Goal: Task Accomplishment & Management: Use online tool/utility

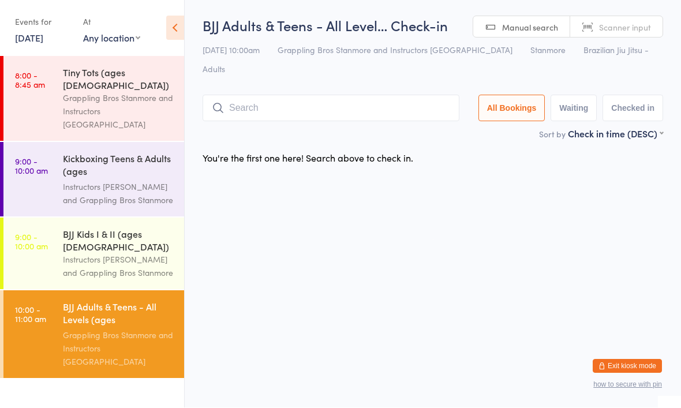
click at [43, 43] on link "[DATE]" at bounding box center [29, 38] width 28 height 13
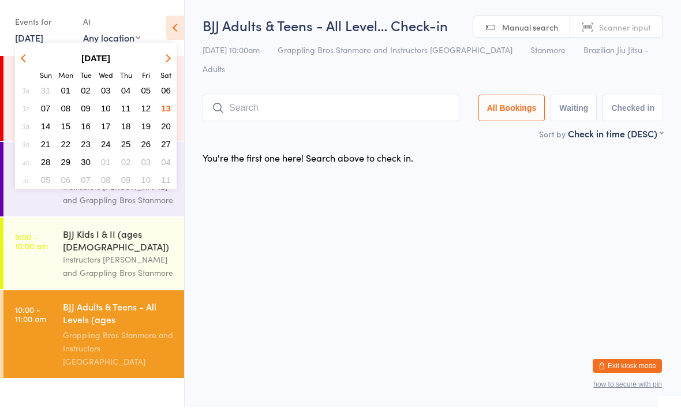
click at [278, 221] on html "You have now entered Kiosk Mode. Members will be able to check themselves in us…" at bounding box center [340, 204] width 681 height 408
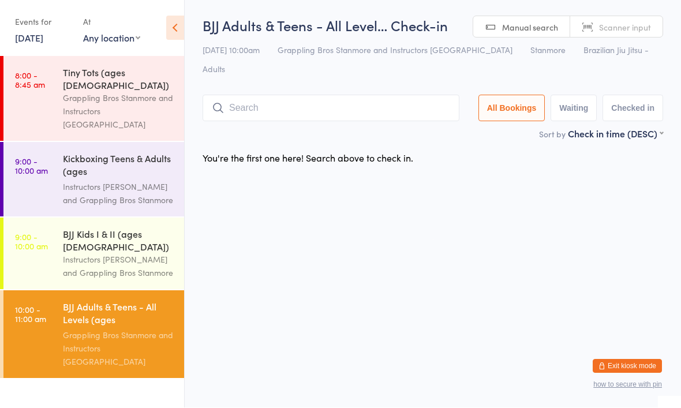
click at [85, 329] on div "Grappling Bros Stanmore and Instructors [GEOGRAPHIC_DATA]" at bounding box center [118, 349] width 111 height 40
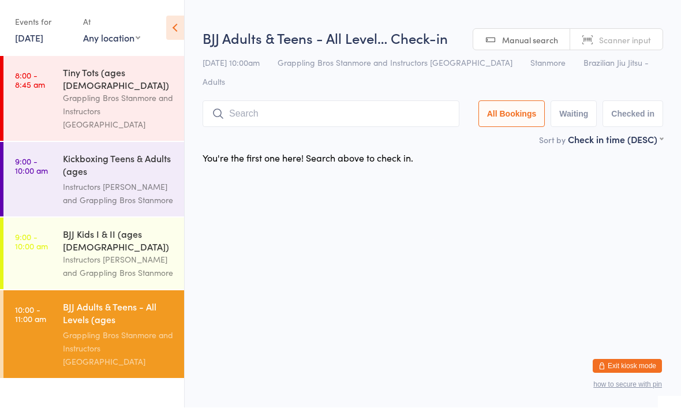
click at [300, 101] on input "search" at bounding box center [331, 114] width 257 height 27
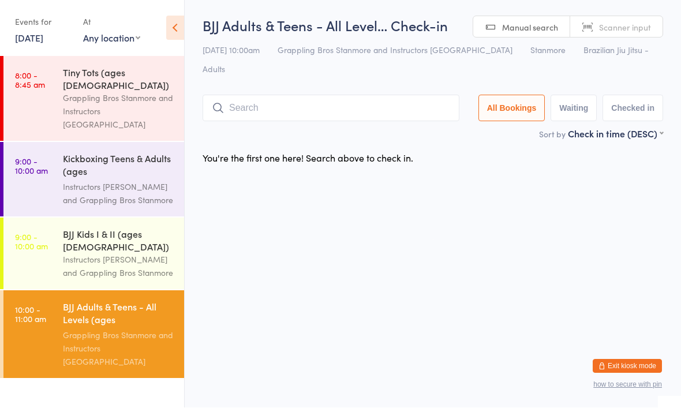
click at [119, 329] on div "Grappling Bros Stanmore and Instructors [GEOGRAPHIC_DATA]" at bounding box center [118, 349] width 111 height 40
click at [43, 42] on link "[DATE]" at bounding box center [29, 38] width 28 height 13
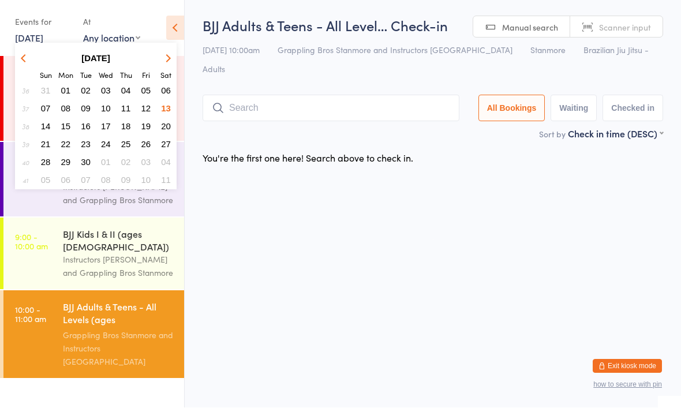
click at [71, 131] on button "15" at bounding box center [66, 127] width 18 height 16
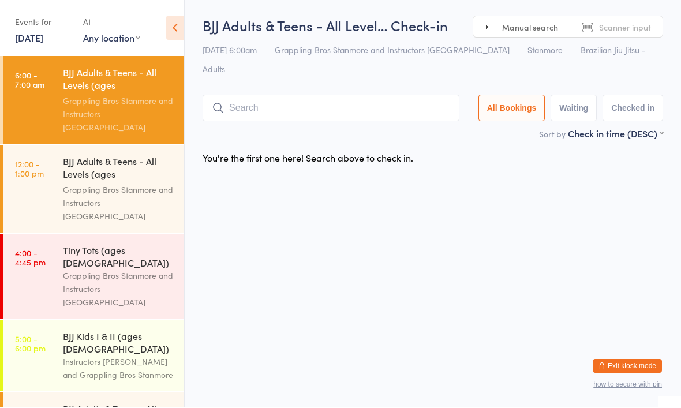
click at [37, 39] on link "15 Sep, 2025" at bounding box center [29, 38] width 28 height 13
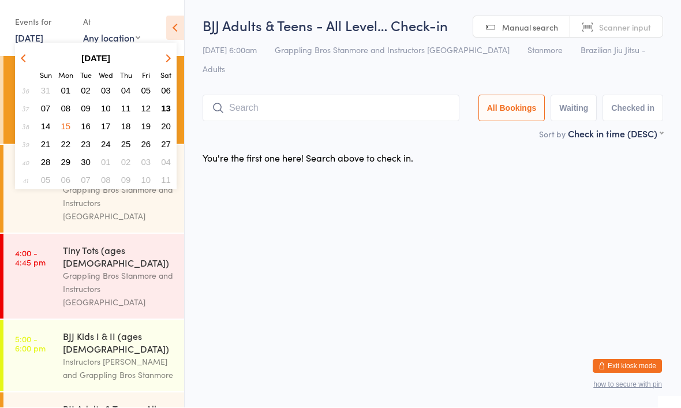
click at [168, 110] on span "13" at bounding box center [166, 109] width 10 height 10
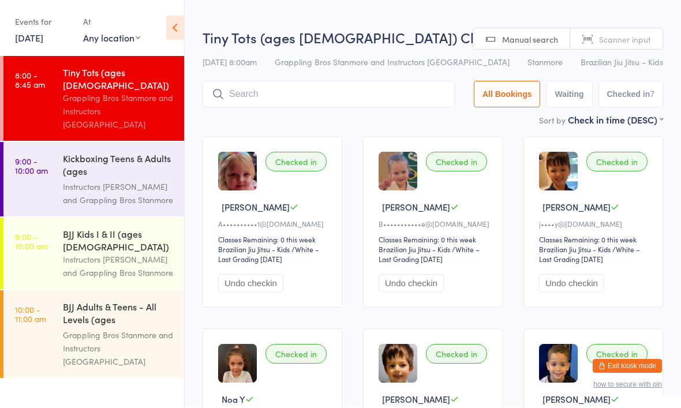
scroll to position [1, 0]
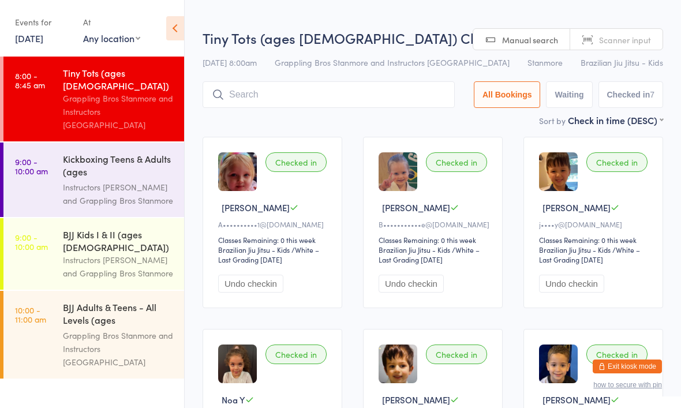
click at [97, 329] on div "Grappling Bros Stanmore and Instructors [GEOGRAPHIC_DATA]" at bounding box center [118, 349] width 111 height 40
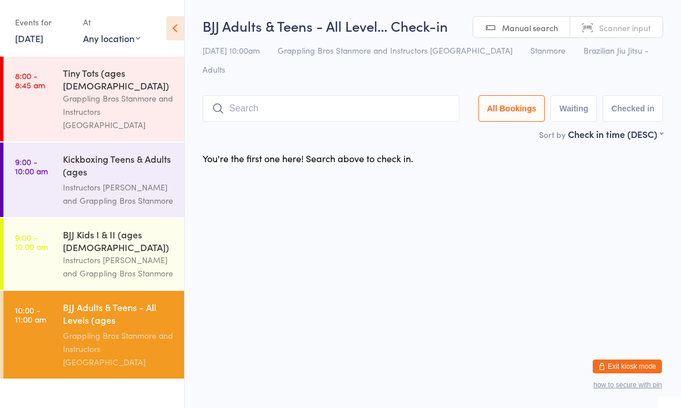
click at [323, 101] on input "search" at bounding box center [331, 108] width 257 height 27
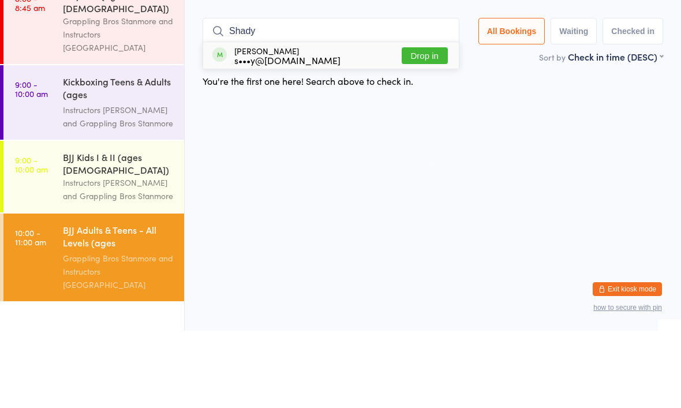
type input "Shady"
click at [419, 125] on button "Drop in" at bounding box center [425, 133] width 46 height 17
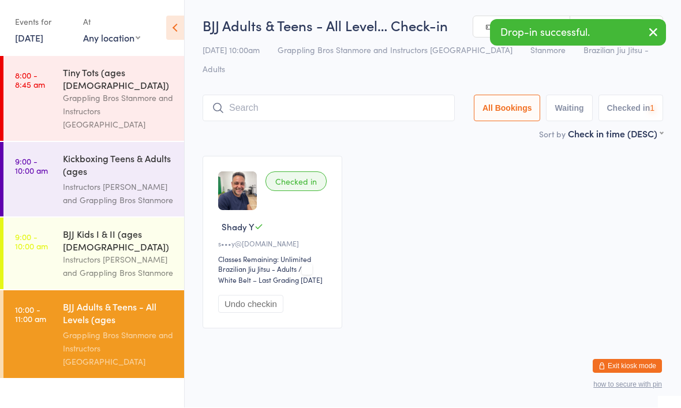
scroll to position [1, 0]
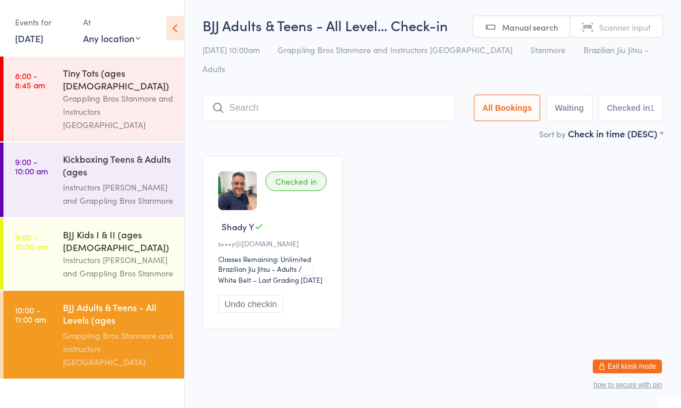
click at [332, 98] on input "search" at bounding box center [329, 108] width 252 height 27
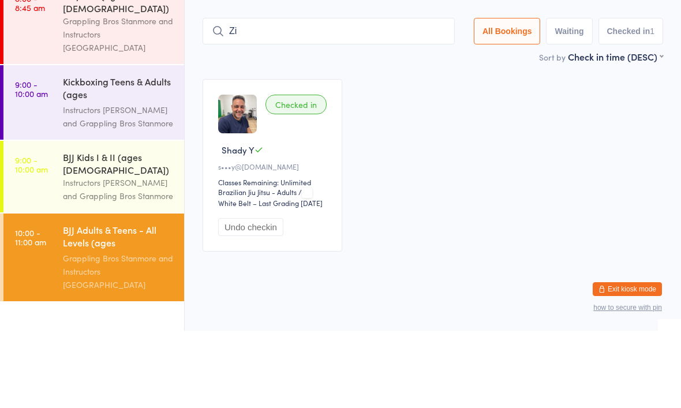
type input "Z"
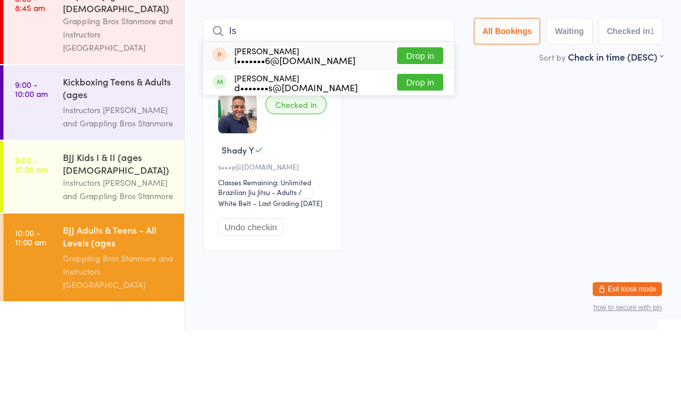
type input "I"
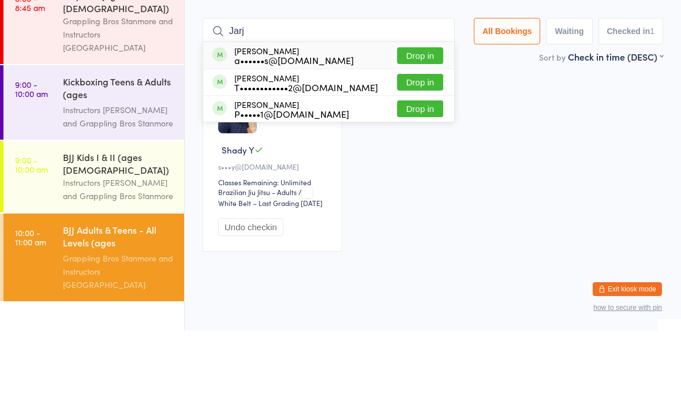
type input "Jarj"
click at [414, 125] on button "Drop in" at bounding box center [420, 133] width 46 height 17
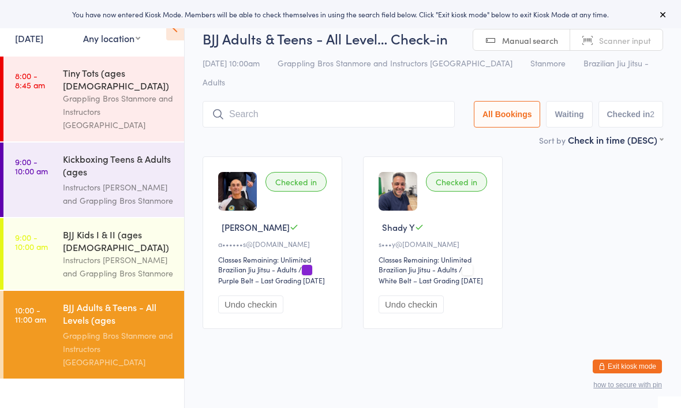
click at [322, 104] on input "search" at bounding box center [329, 114] width 252 height 27
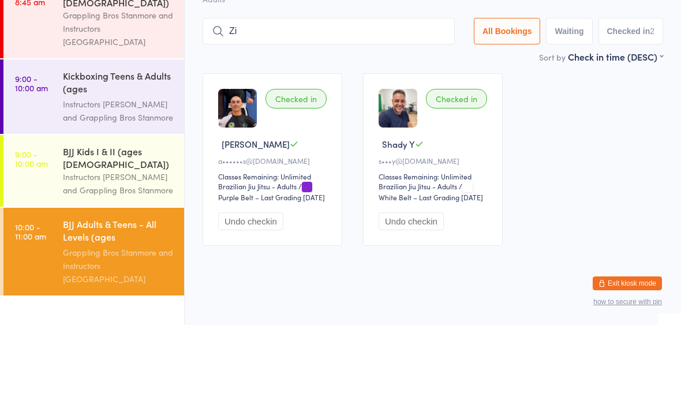
type input "Zia"
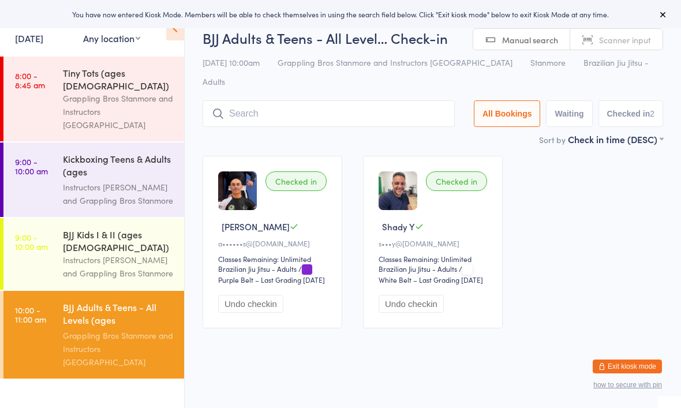
click at [316, 100] on input "search" at bounding box center [329, 113] width 252 height 27
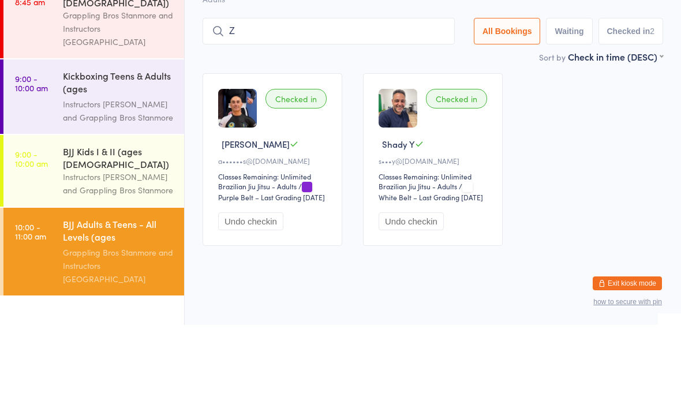
type input "Zi"
